Goal: Book appointment/travel/reservation

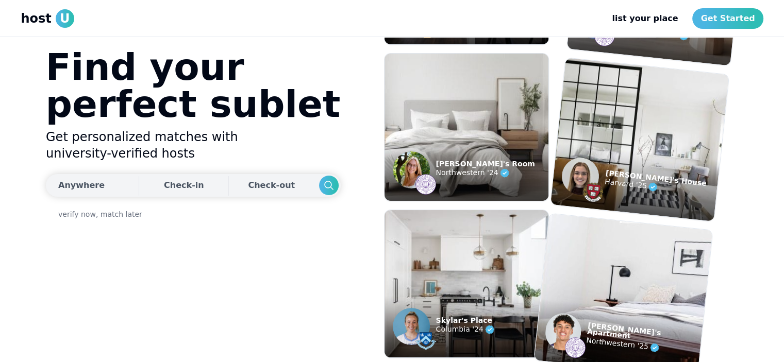
click at [89, 188] on div "Anywhere" at bounding box center [81, 185] width 46 height 12
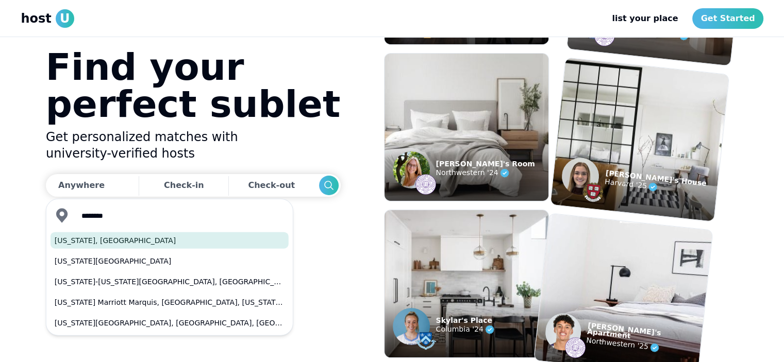
click at [134, 233] on button "[US_STATE], [GEOGRAPHIC_DATA]" at bounding box center [170, 240] width 238 height 16
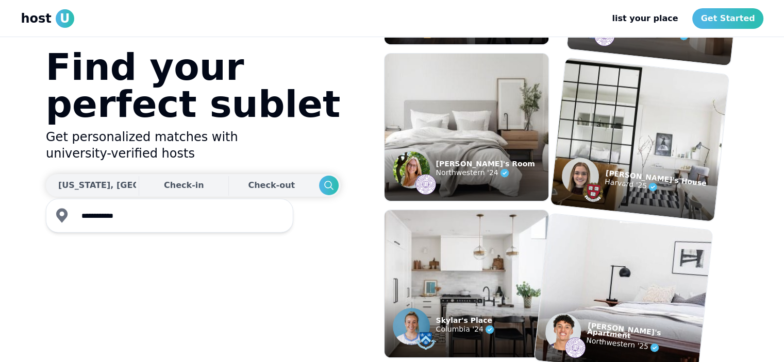
type input "**********"
click at [164, 182] on div "Check-in" at bounding box center [184, 185] width 40 height 21
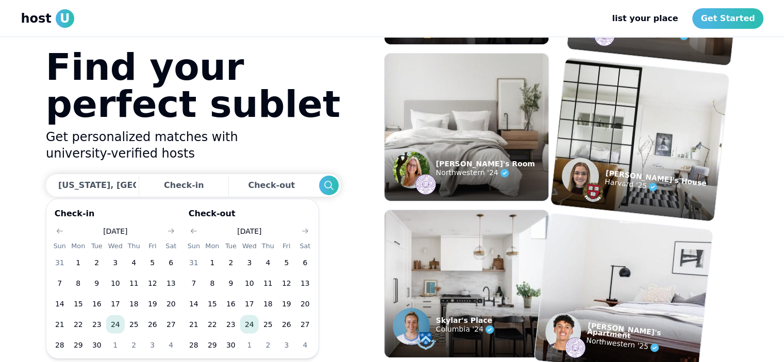
click at [120, 327] on button "24" at bounding box center [115, 324] width 19 height 19
click at [282, 325] on button "26" at bounding box center [286, 324] width 19 height 19
click at [155, 325] on button "26" at bounding box center [152, 324] width 19 height 19
click at [307, 228] on icon "Go to next month" at bounding box center [305, 231] width 8 height 8
click at [291, 348] on button "31" at bounding box center [286, 345] width 19 height 19
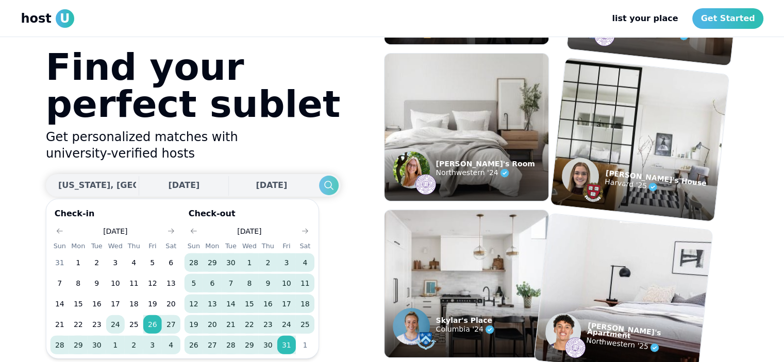
click at [324, 187] on use "Search" at bounding box center [328, 185] width 9 height 9
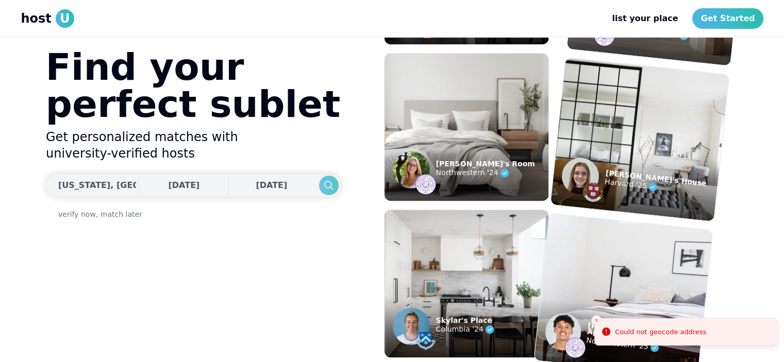
click at [322, 185] on icon "Search" at bounding box center [328, 185] width 12 height 12
click at [324, 184] on use "Search" at bounding box center [328, 185] width 9 height 9
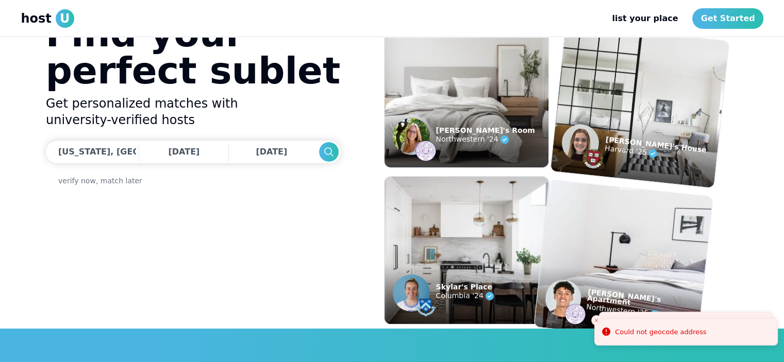
scroll to position [52, 0]
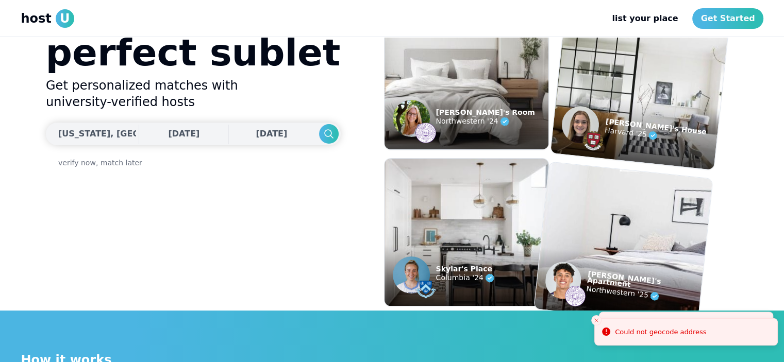
click at [87, 133] on div "[US_STATE], [GEOGRAPHIC_DATA]" at bounding box center [135, 134] width 155 height 12
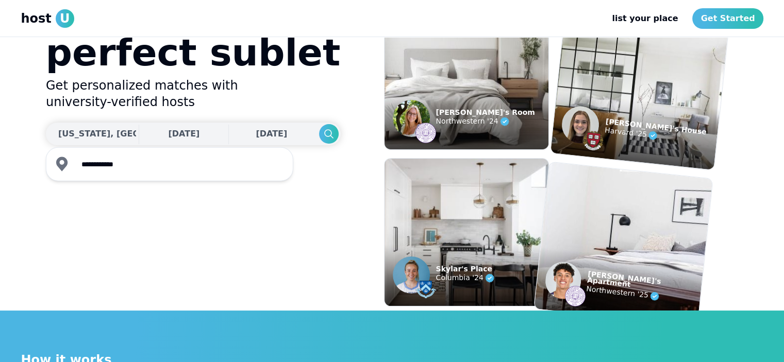
type input "**********"
click at [171, 129] on span "[DATE]" at bounding box center [183, 134] width 31 height 10
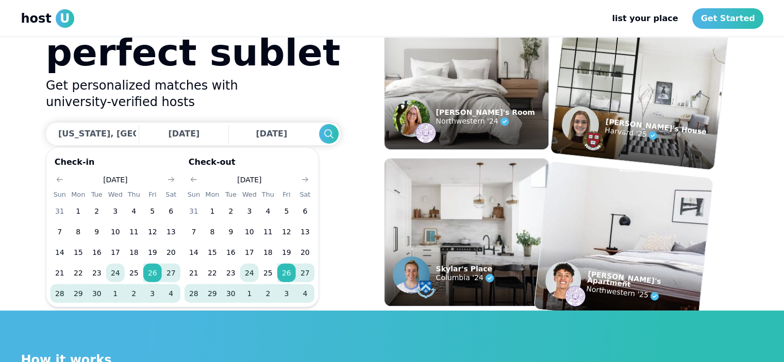
click at [115, 271] on button "24" at bounding box center [115, 273] width 19 height 19
click at [307, 177] on icon "Go to next month" at bounding box center [305, 180] width 8 height 8
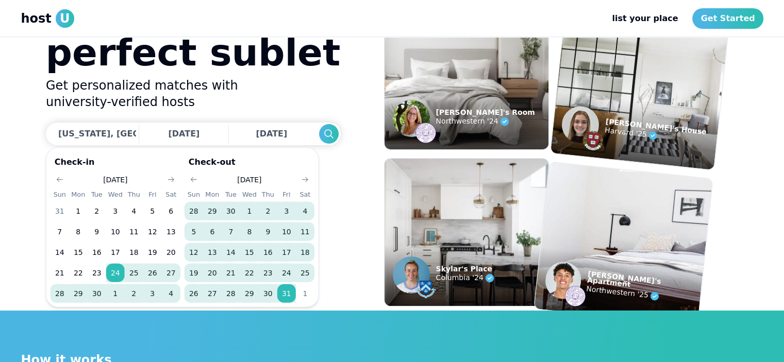
click at [290, 292] on button "31" at bounding box center [286, 293] width 19 height 19
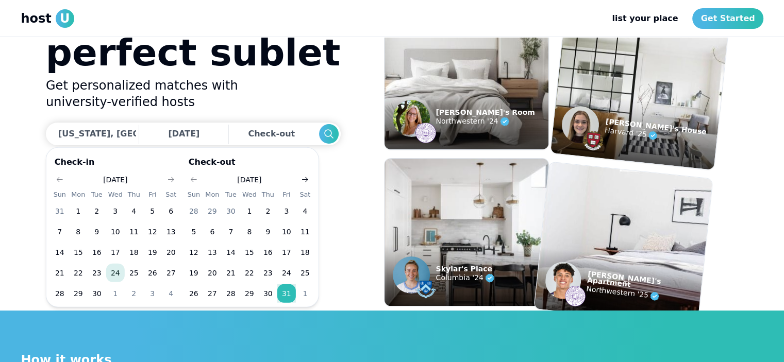
click at [299, 177] on button "Go to next month" at bounding box center [305, 180] width 14 height 14
click at [243, 296] on button "31" at bounding box center [249, 293] width 19 height 19
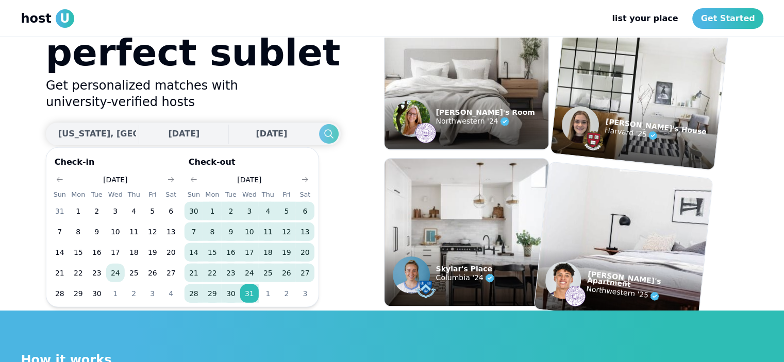
click at [318, 130] on button "Search" at bounding box center [328, 134] width 20 height 20
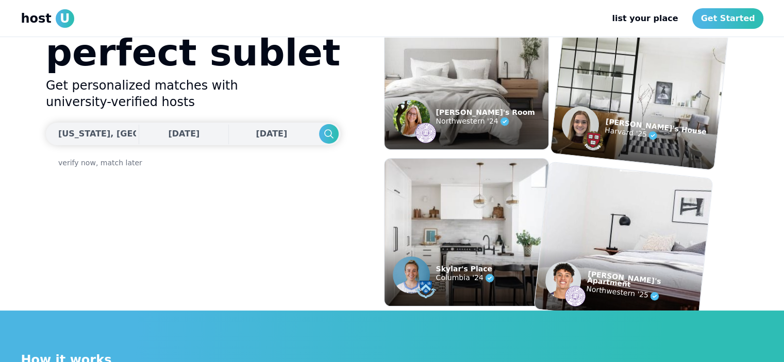
click at [102, 139] on div "[US_STATE], [GEOGRAPHIC_DATA]" at bounding box center [135, 134] width 155 height 12
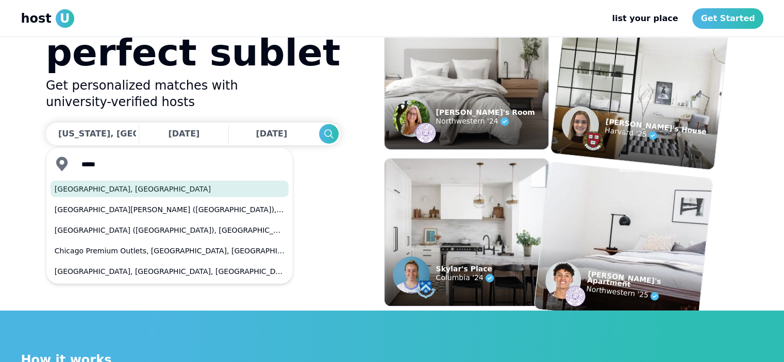
click at [97, 188] on button "[GEOGRAPHIC_DATA], [GEOGRAPHIC_DATA]" at bounding box center [170, 189] width 238 height 16
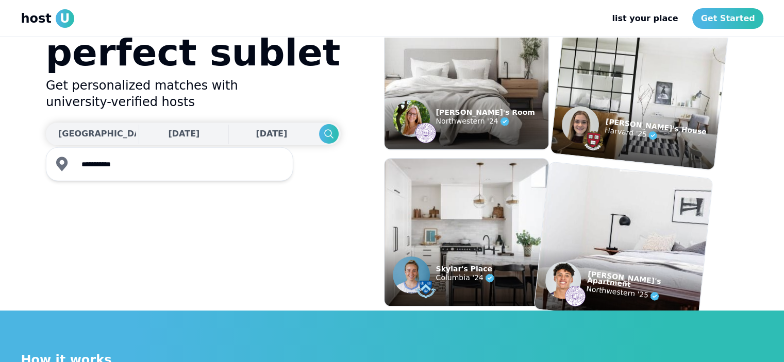
type input "**********"
click at [168, 135] on span "[DATE]" at bounding box center [183, 134] width 31 height 10
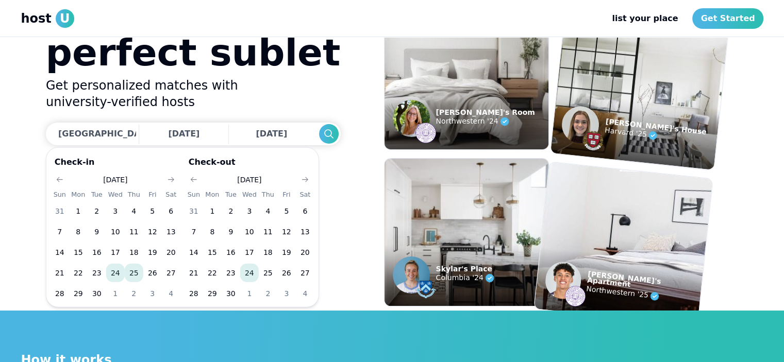
click at [128, 274] on button "25" at bounding box center [134, 273] width 19 height 19
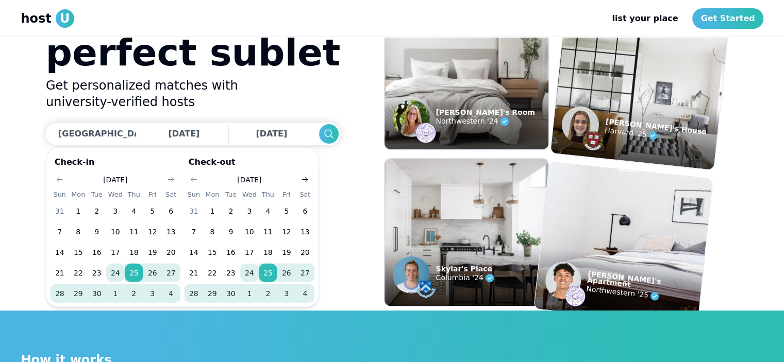
click at [309, 177] on button "Go to next month" at bounding box center [305, 180] width 14 height 14
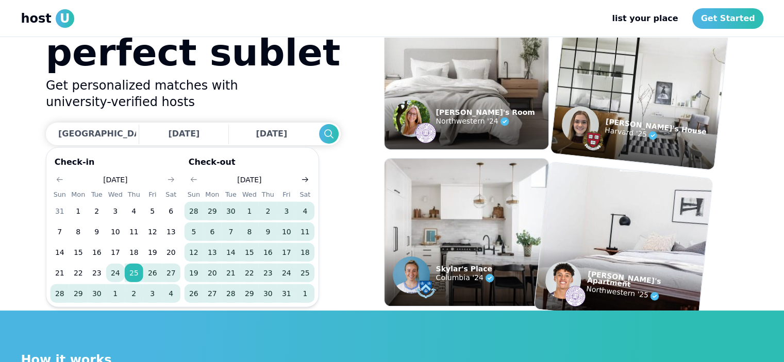
click at [309, 177] on button "Go to next month" at bounding box center [305, 180] width 14 height 14
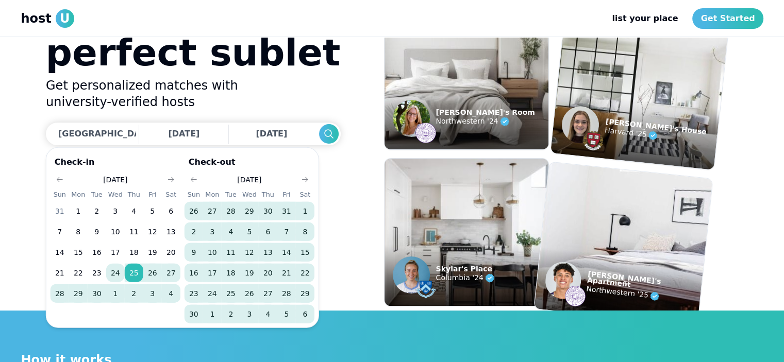
click at [305, 315] on button "6" at bounding box center [305, 314] width 19 height 19
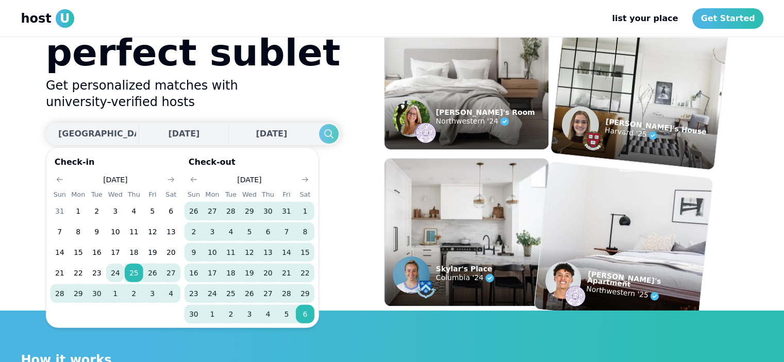
click at [322, 135] on icon "Search" at bounding box center [328, 134] width 12 height 12
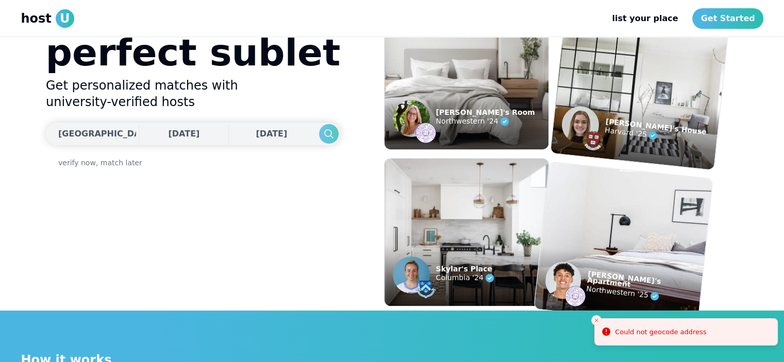
click at [322, 135] on icon "Search" at bounding box center [328, 134] width 12 height 12
click at [271, 135] on div "[DATE] [DATE]" at bounding box center [193, 134] width 295 height 23
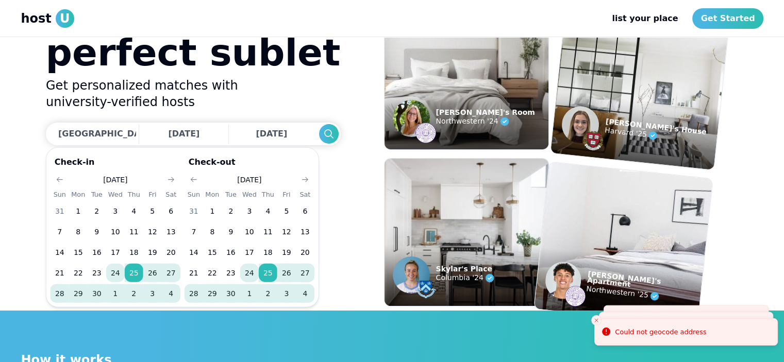
click at [229, 91] on h2 "Get personalized matches with university-verified hosts" at bounding box center [193, 93] width 295 height 33
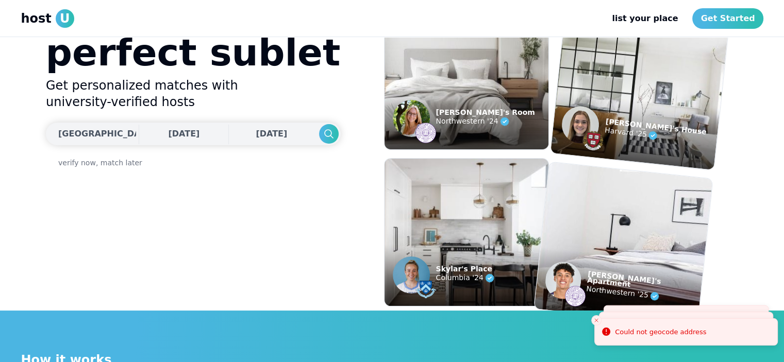
click at [168, 136] on span "[DATE]" at bounding box center [183, 134] width 31 height 10
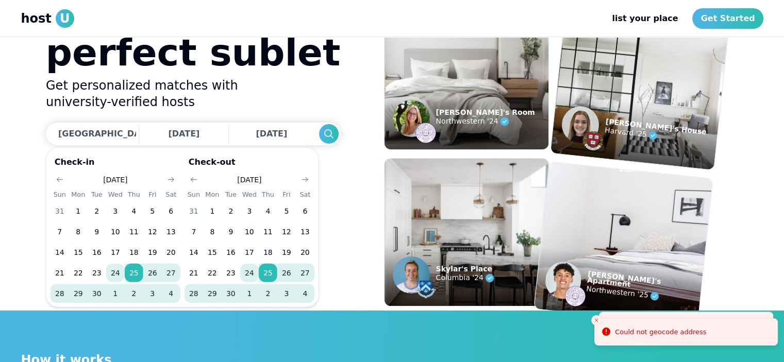
click at [117, 273] on button "24" at bounding box center [115, 273] width 19 height 19
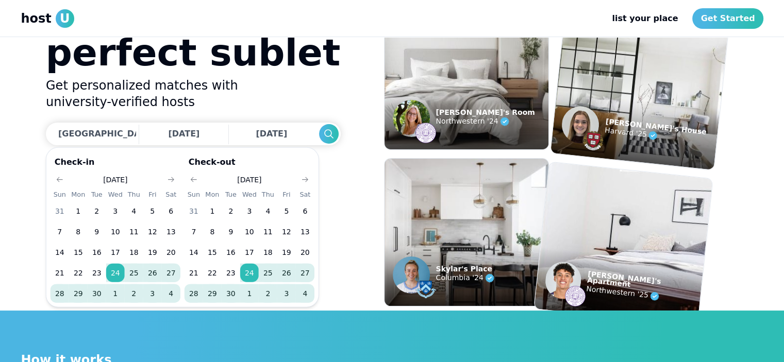
click at [177, 272] on button "27" at bounding box center [171, 273] width 19 height 19
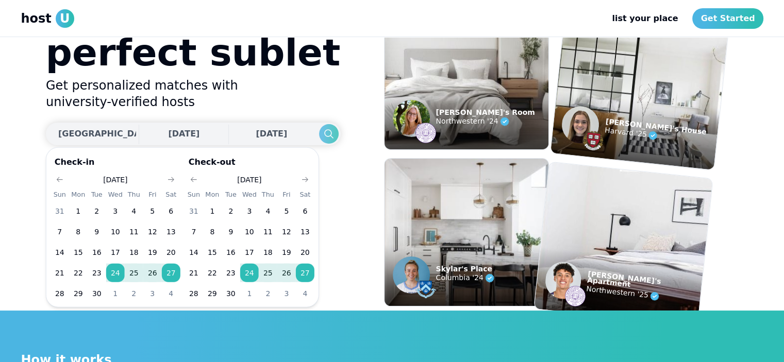
click at [322, 137] on icon "Search" at bounding box center [328, 134] width 12 height 12
